Goal: Task Accomplishment & Management: Complete application form

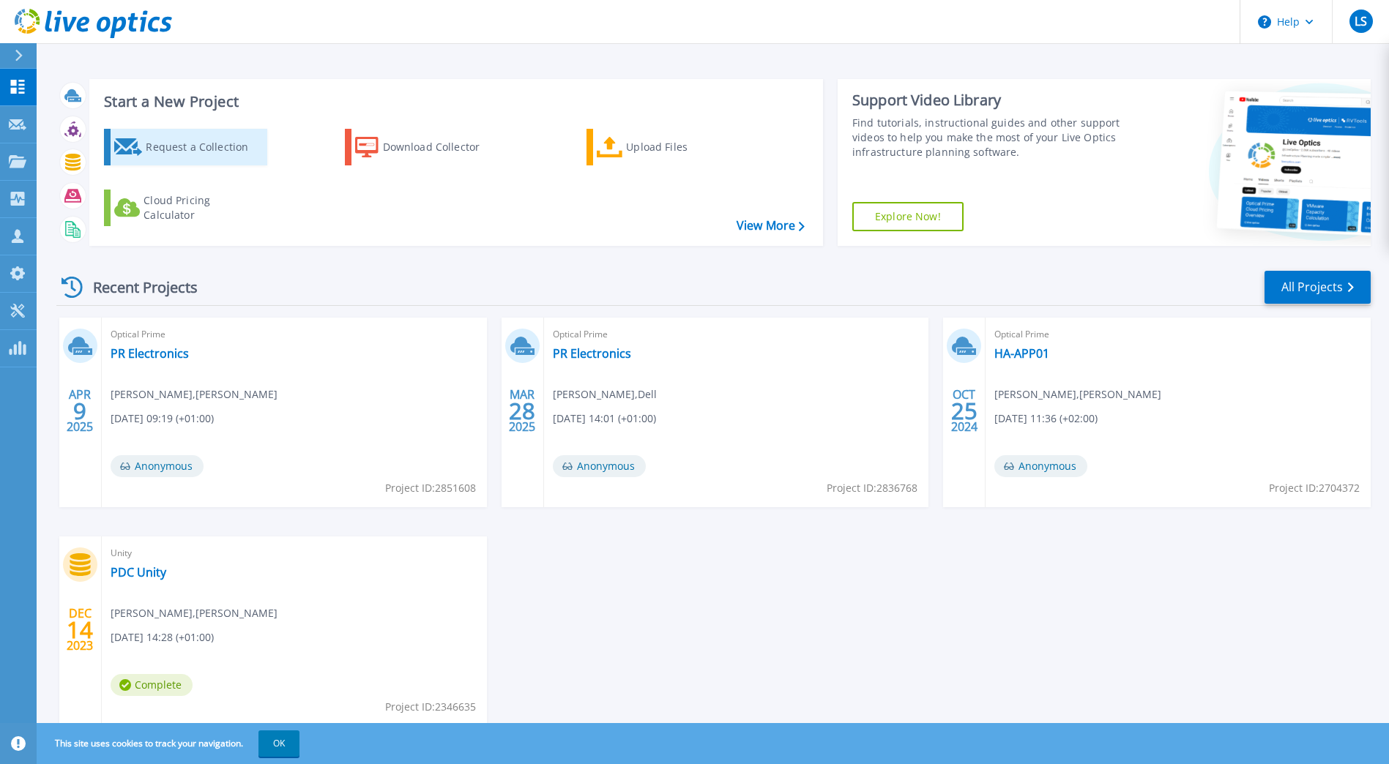
click at [208, 147] on div "Request a Collection" at bounding box center [204, 147] width 117 height 29
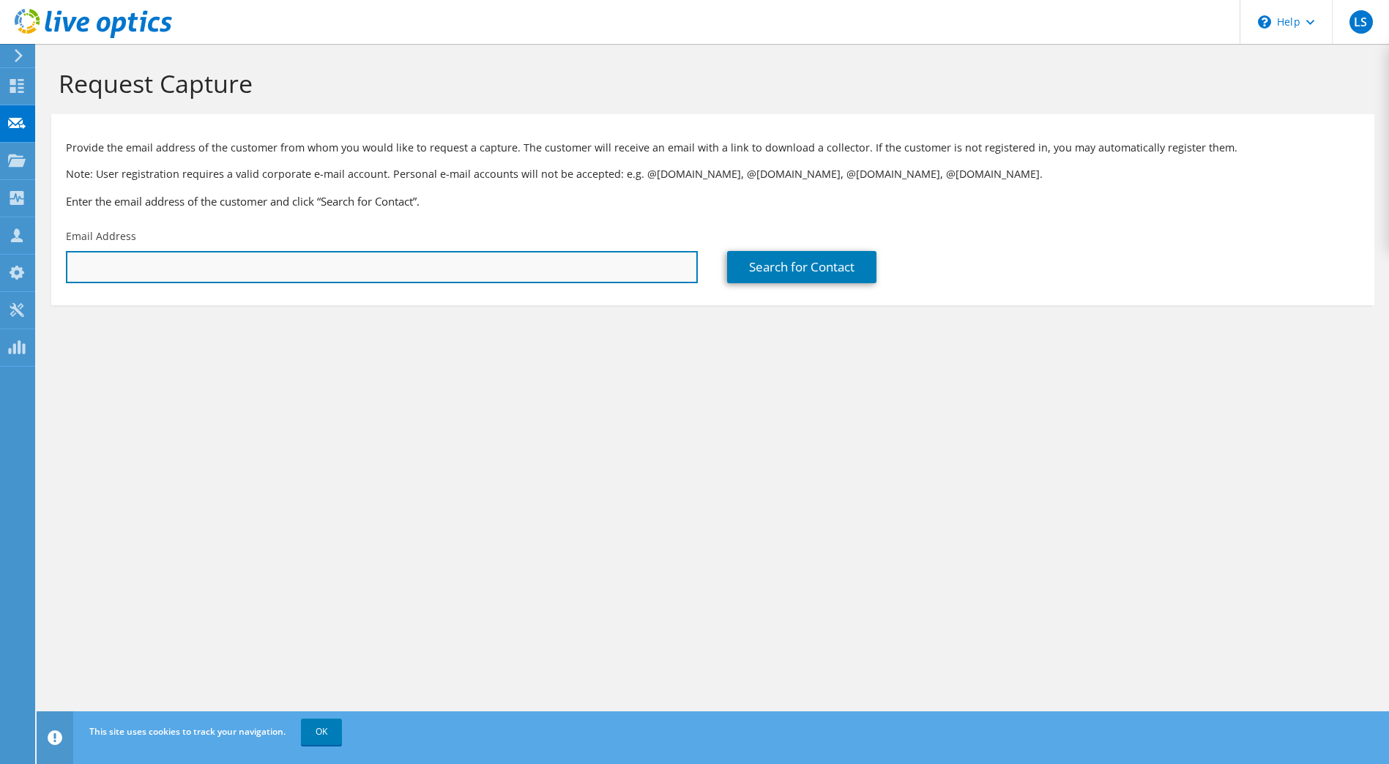
click at [179, 258] on input "text" at bounding box center [382, 267] width 632 height 32
click at [140, 270] on input "text" at bounding box center [382, 267] width 632 height 32
type input "sja@sonion.com"
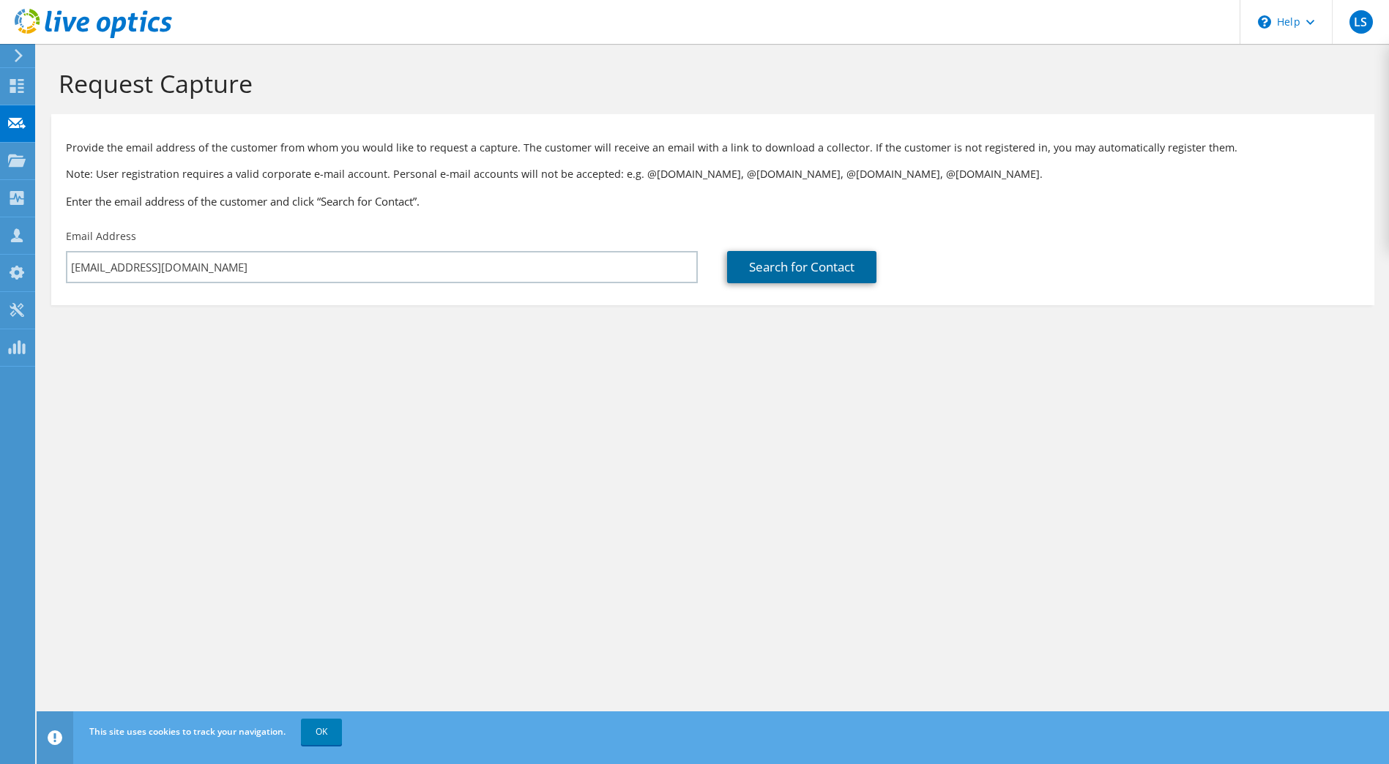
click at [784, 268] on link "Search for Contact" at bounding box center [801, 267] width 149 height 32
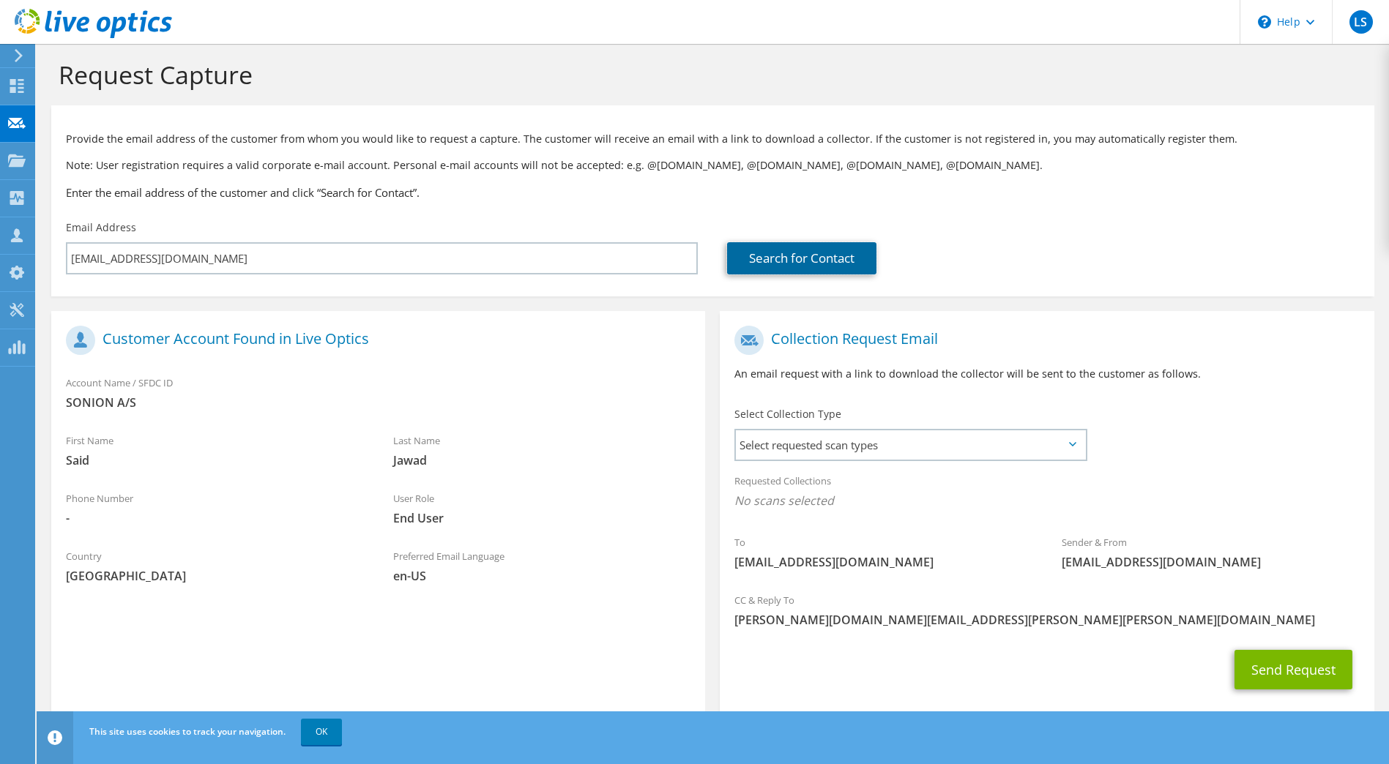
scroll to position [37, 0]
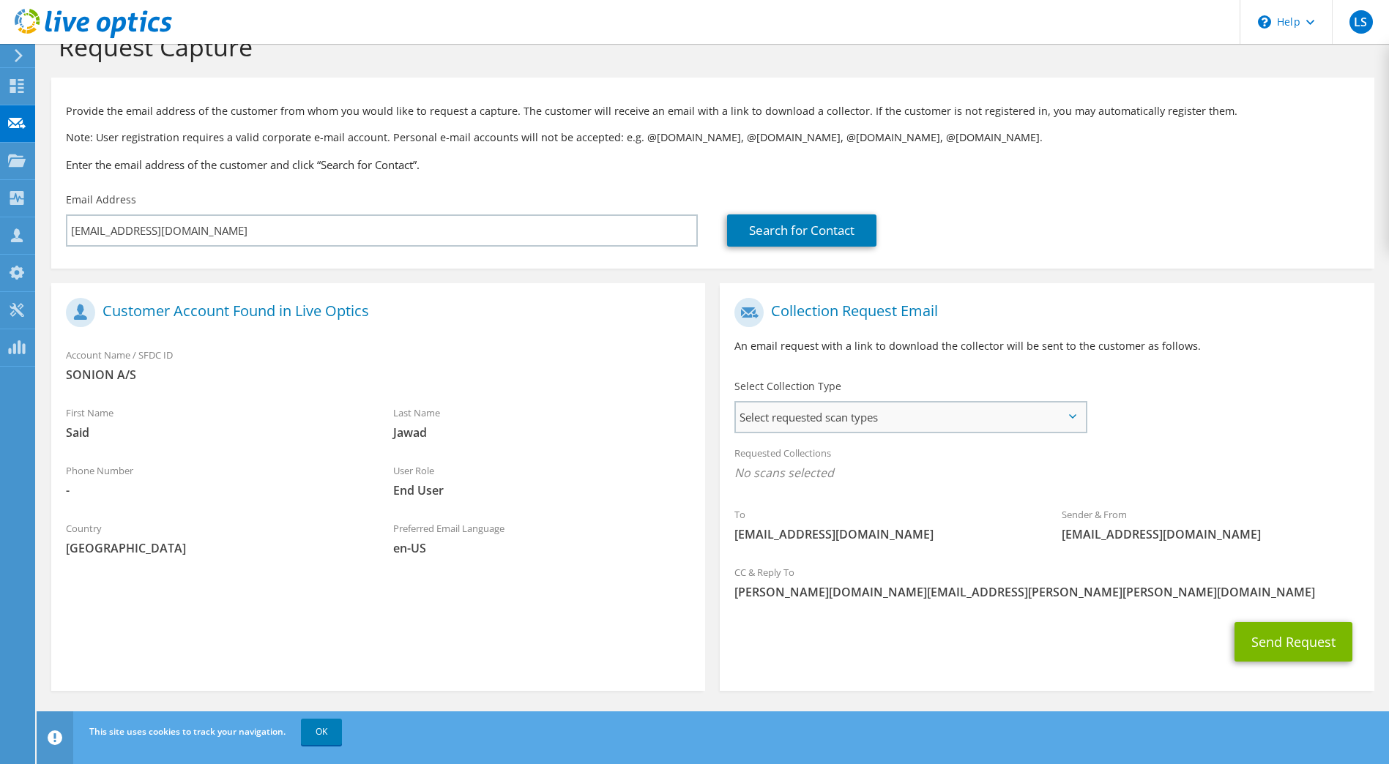
click at [1073, 413] on span "Select requested scan types" at bounding box center [910, 417] width 348 height 29
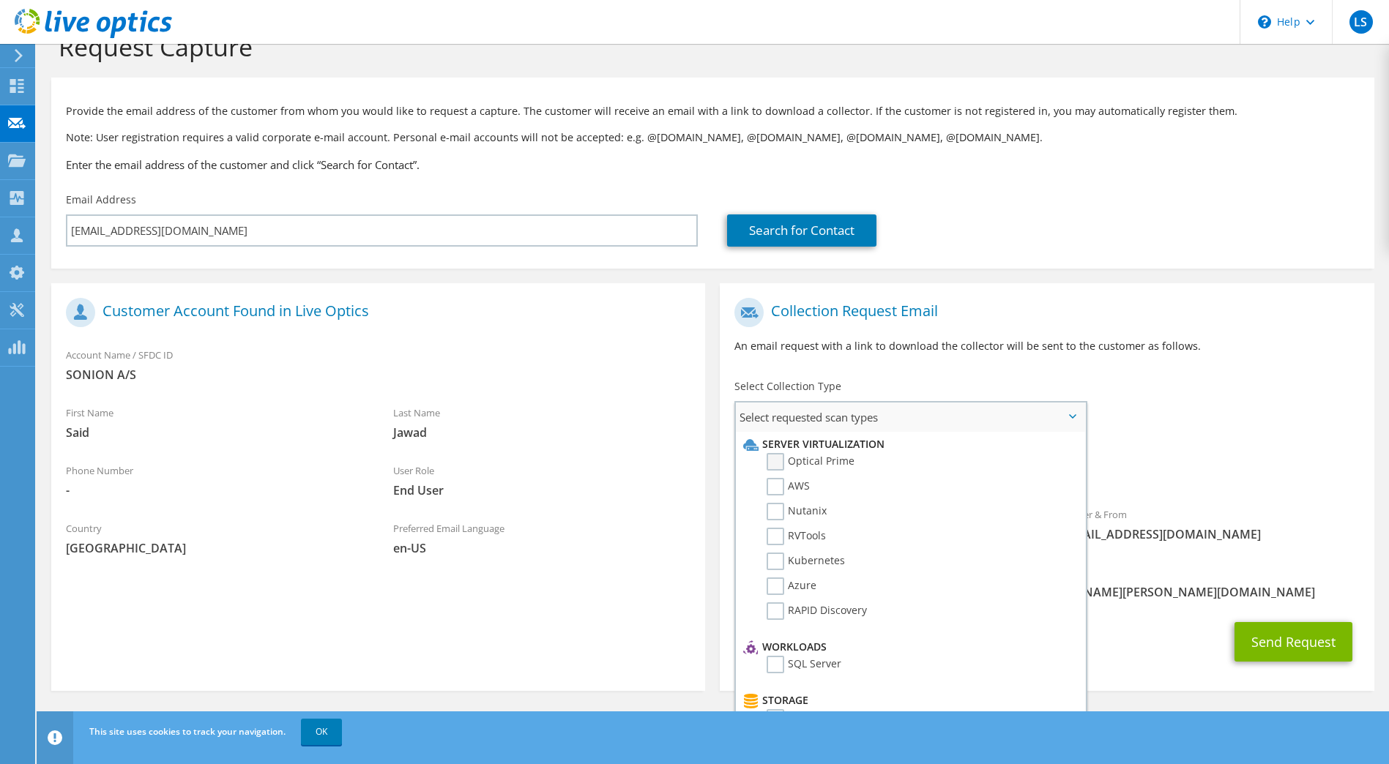
click at [772, 458] on label "Optical Prime" at bounding box center [810, 462] width 88 height 18
click at [0, 0] on input "Optical Prime" at bounding box center [0, 0] width 0 height 0
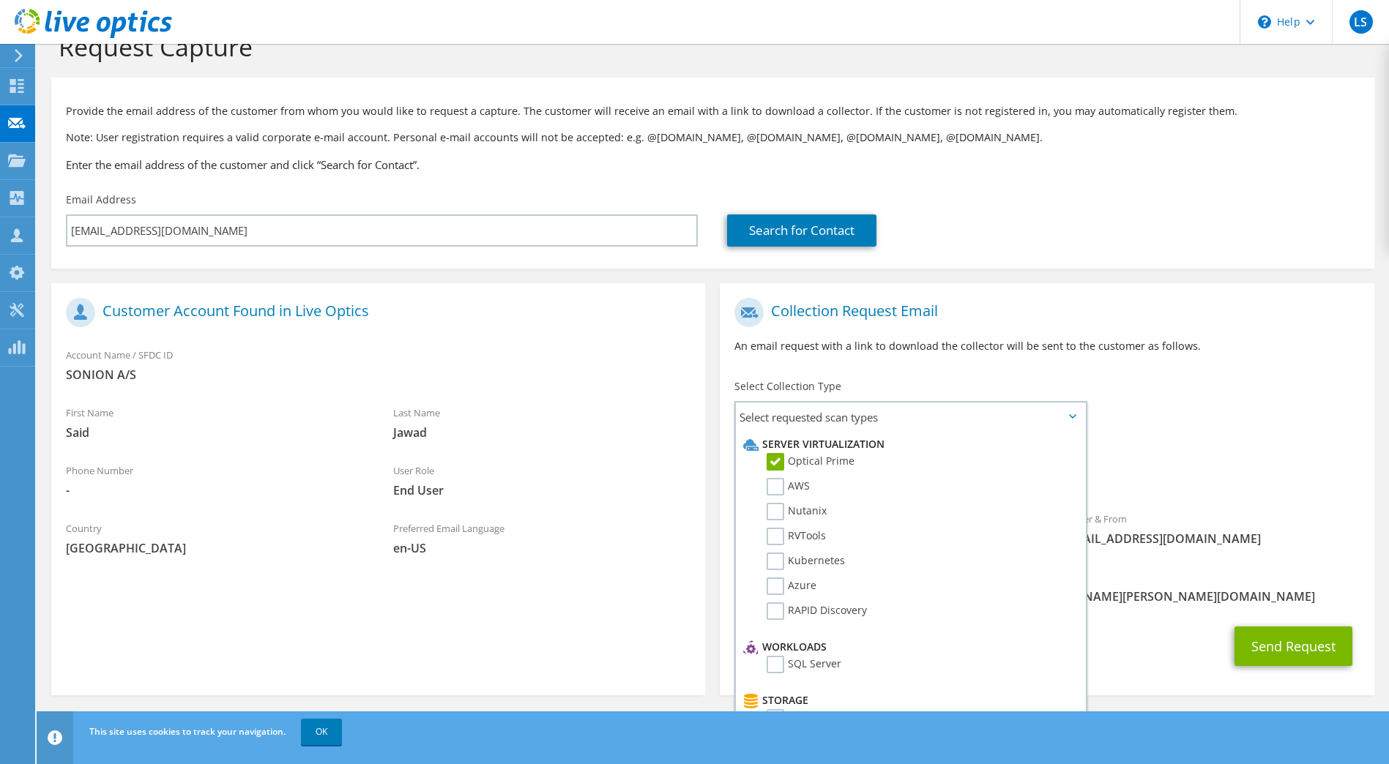
scroll to position [41, 0]
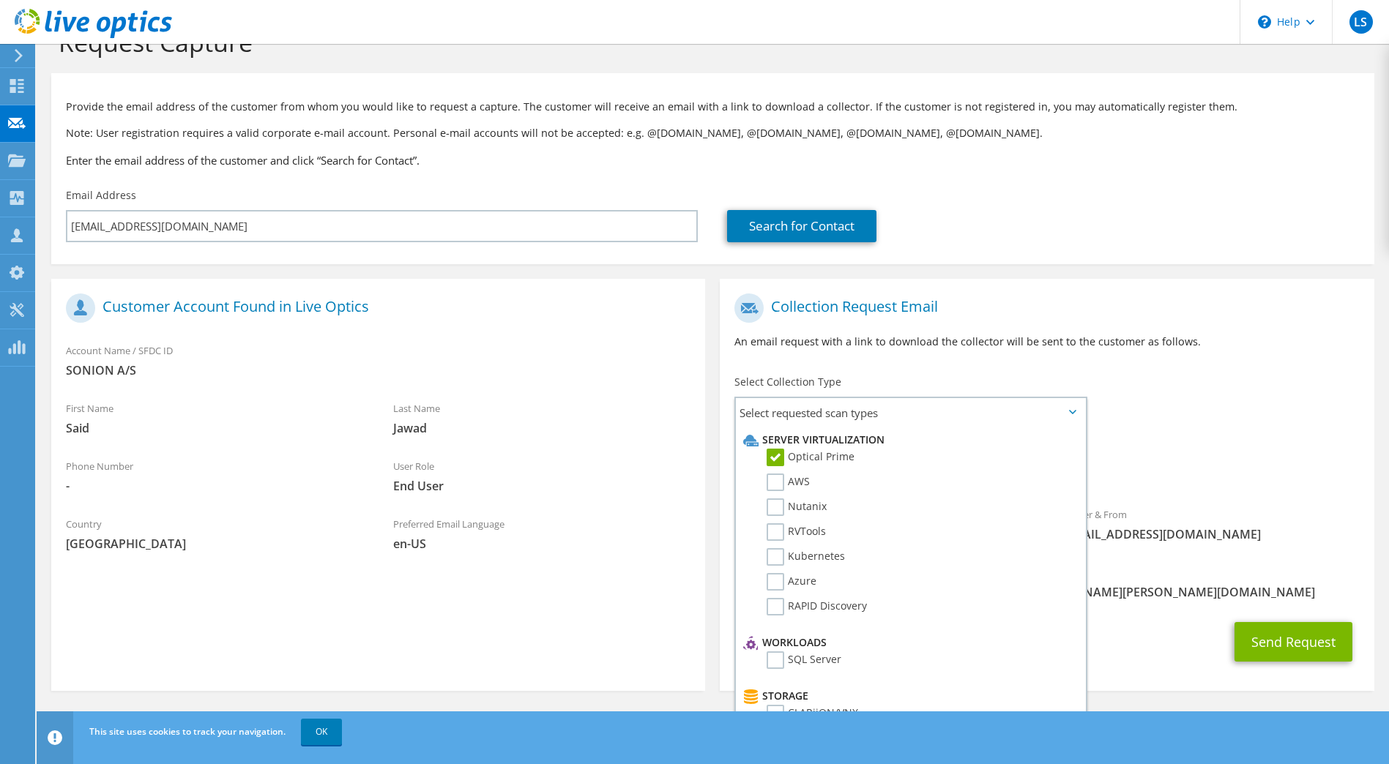
click at [1261, 474] on span "Optical Prime" at bounding box center [1046, 472] width 624 height 24
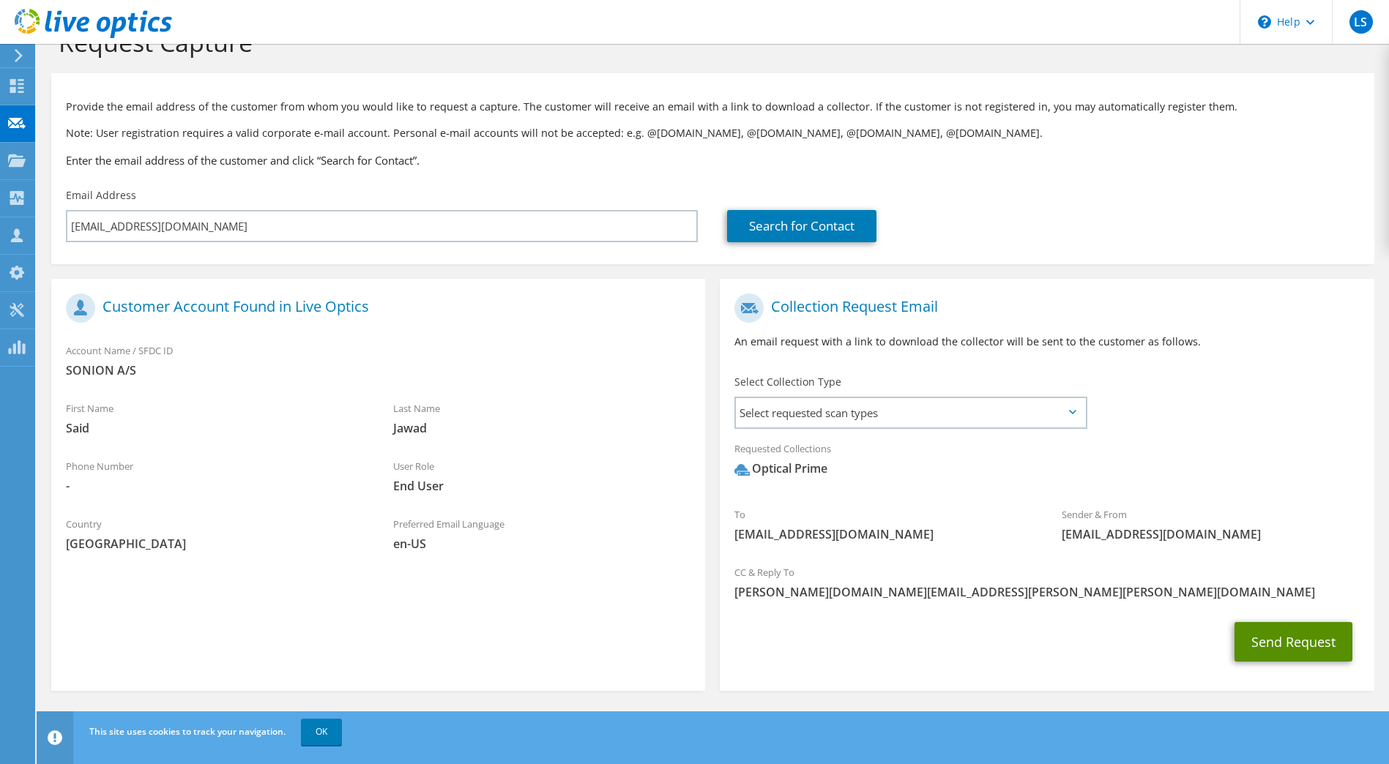
click at [1290, 641] on button "Send Request" at bounding box center [1293, 642] width 118 height 40
